Goal: Task Accomplishment & Management: Use online tool/utility

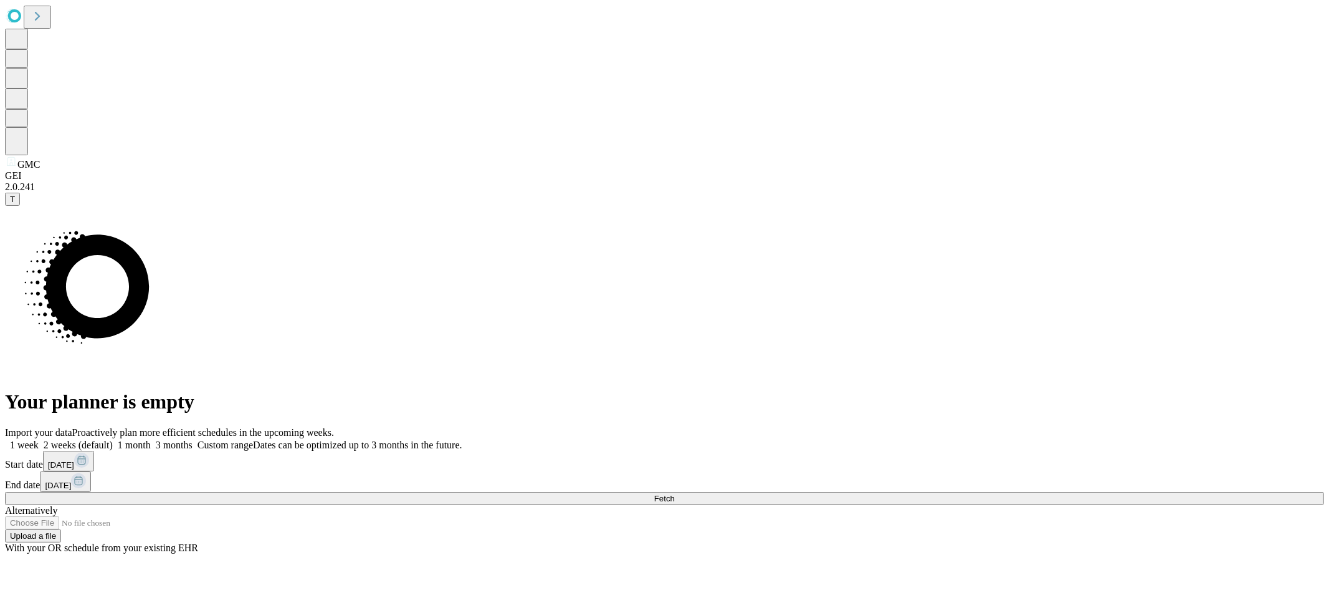
click at [1009, 492] on button "Fetch" at bounding box center [664, 498] width 1319 height 13
